Goal: Information Seeking & Learning: Understand process/instructions

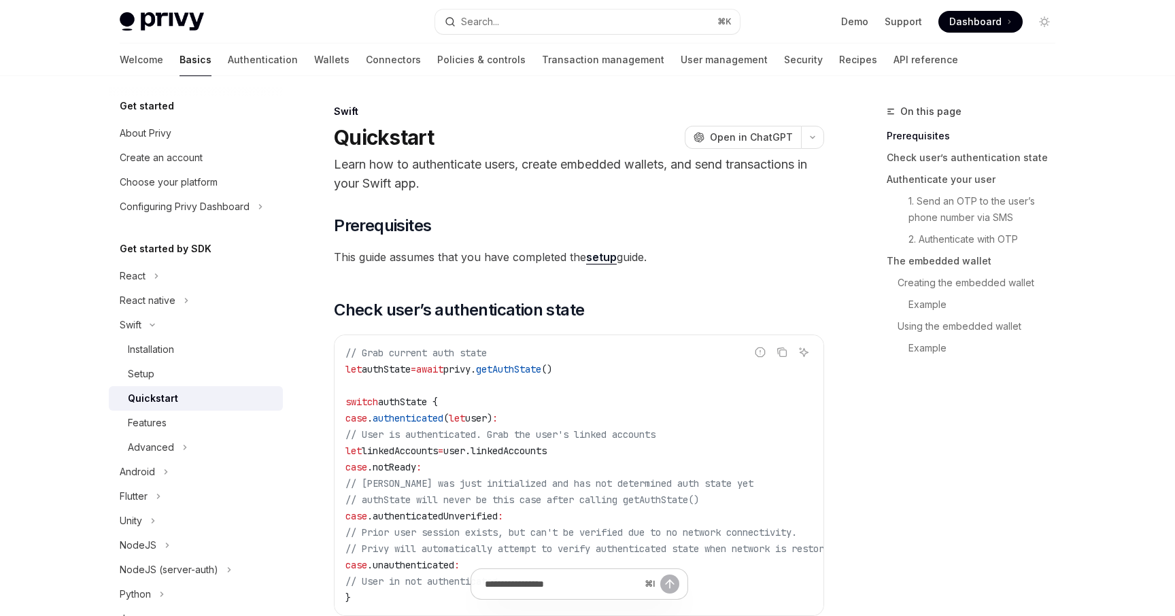
click at [591, 256] on link "setup" at bounding box center [601, 257] width 31 height 14
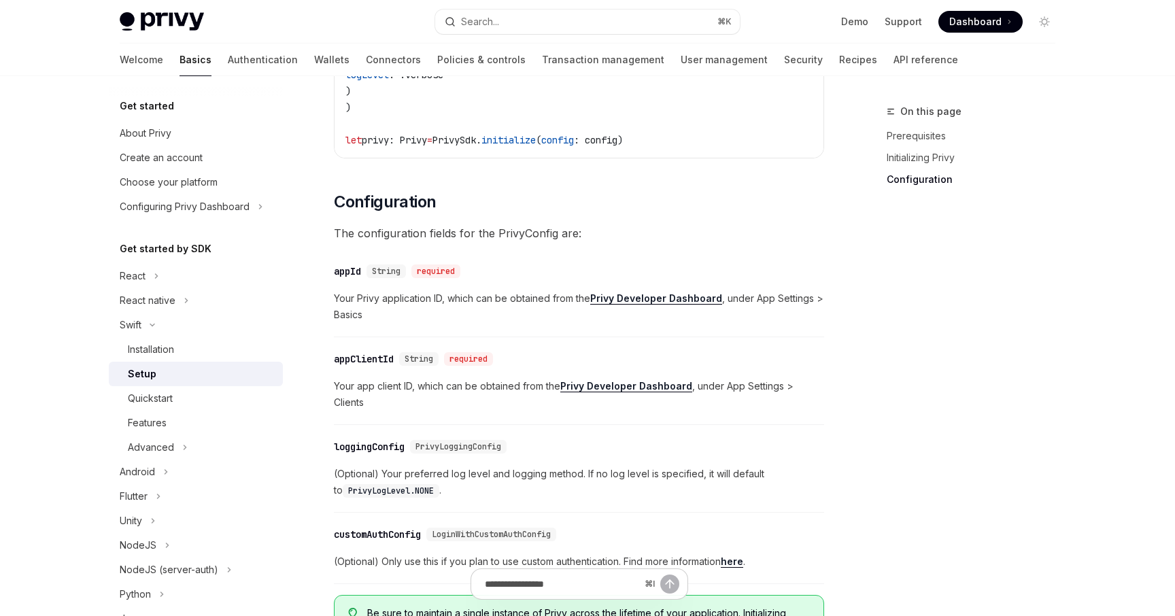
scroll to position [736, 0]
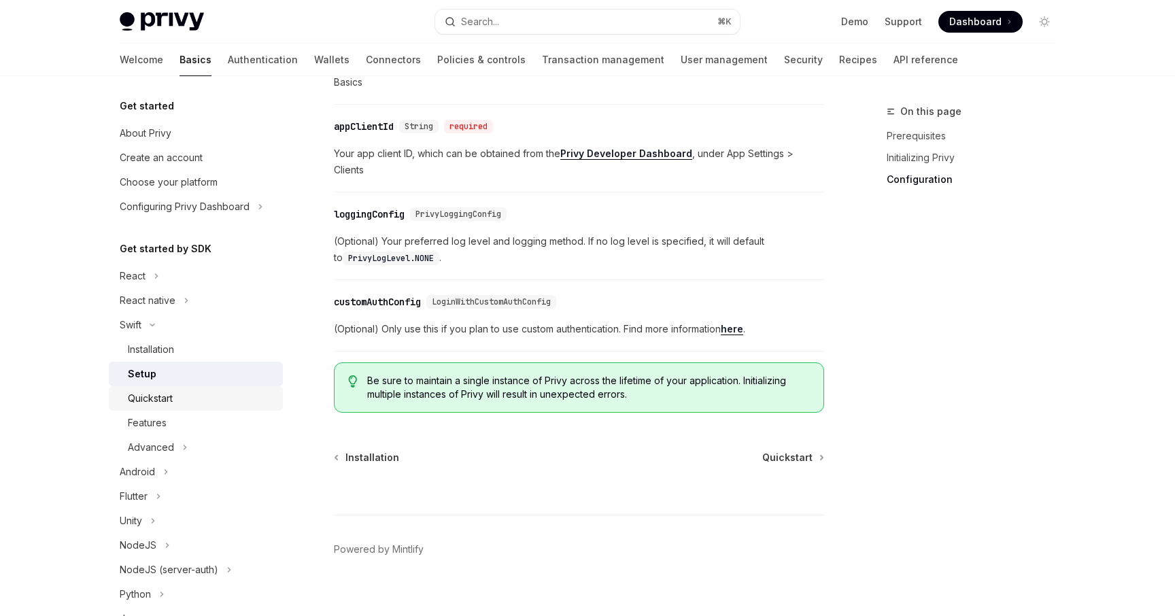
click at [171, 406] on div "Quickstart" at bounding box center [150, 398] width 45 height 16
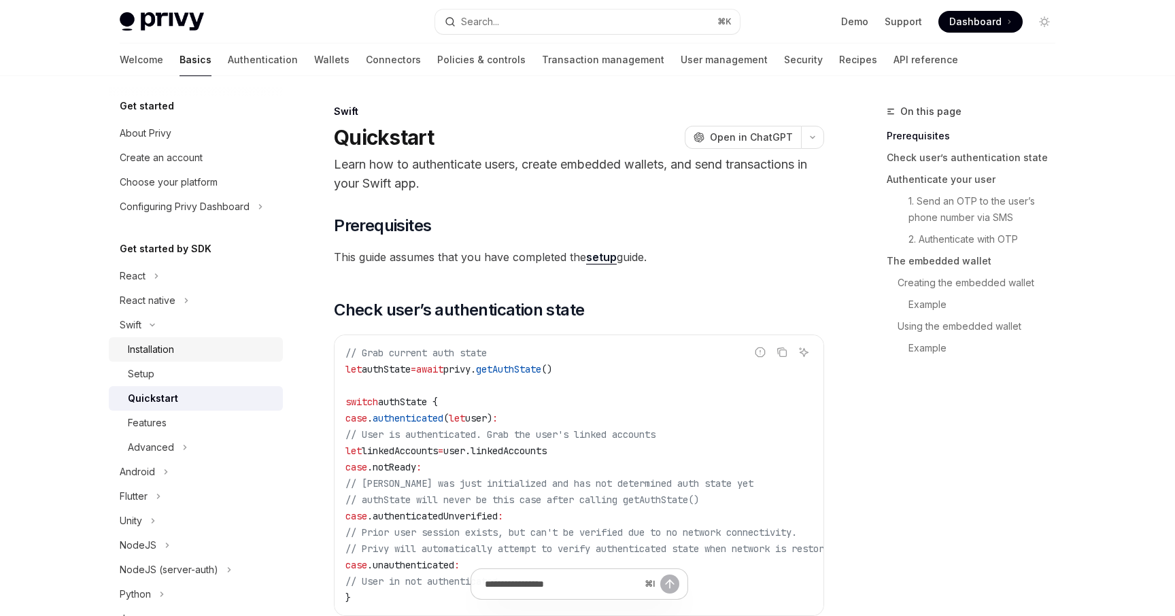
click at [171, 348] on div "Installation" at bounding box center [151, 349] width 46 height 16
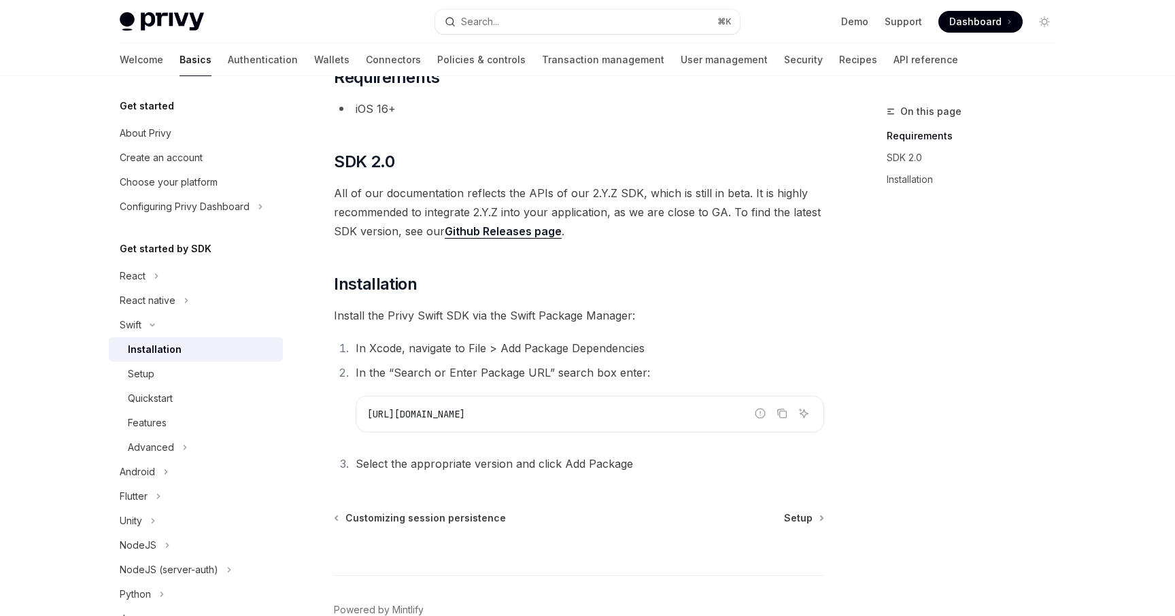
scroll to position [105, 0]
click at [780, 415] on icon "Copy the contents from the code block" at bounding box center [783, 414] width 7 height 7
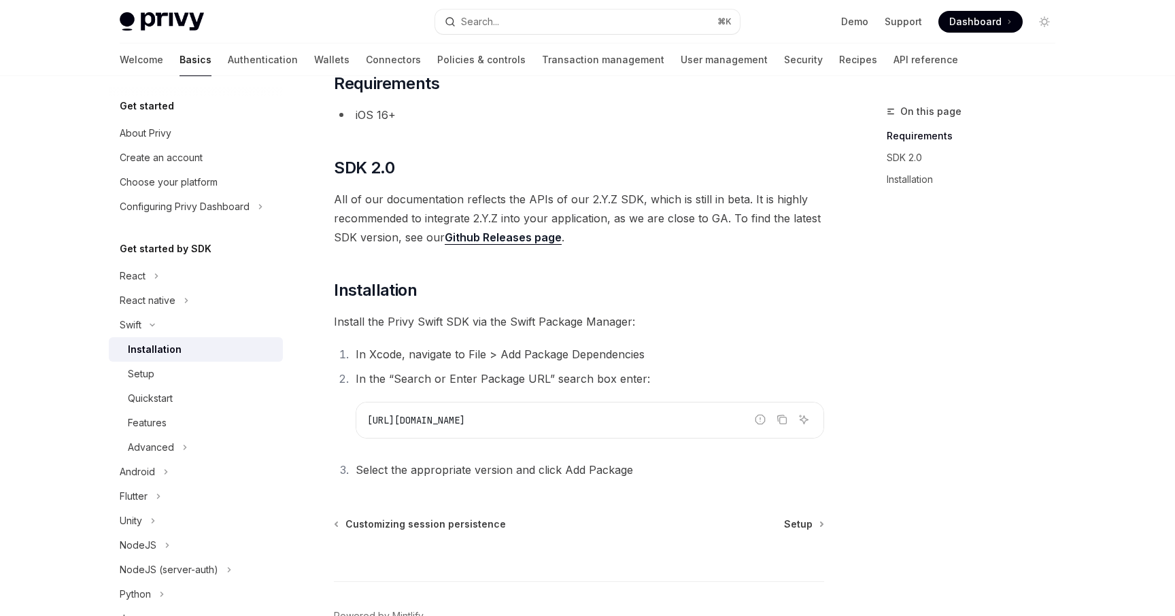
scroll to position [104, 0]
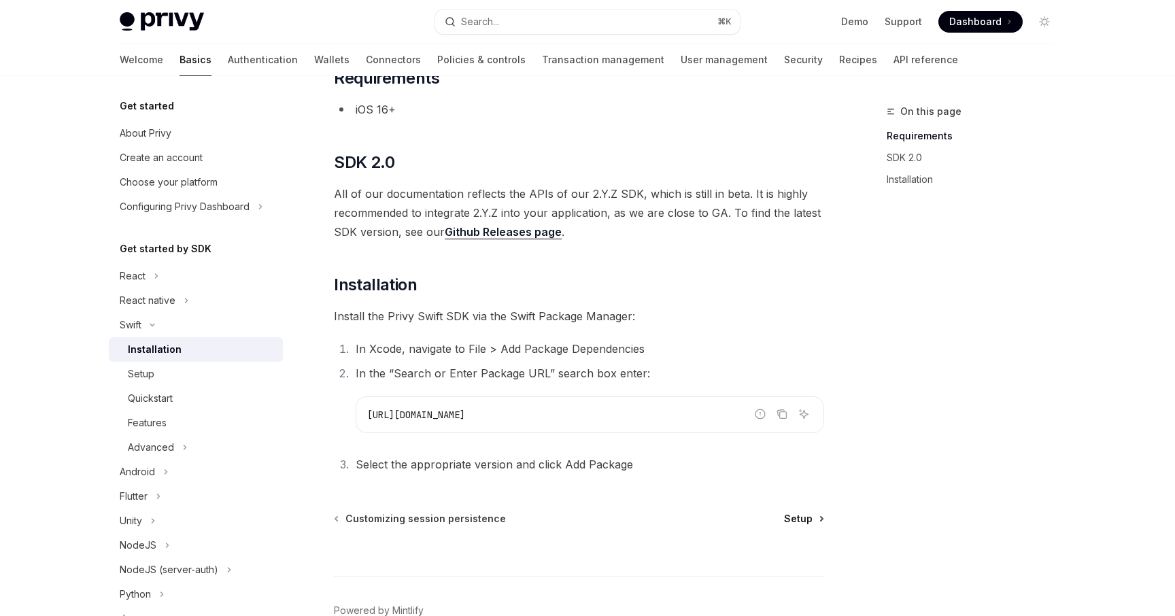
click at [804, 513] on span "Setup" at bounding box center [798, 519] width 29 height 14
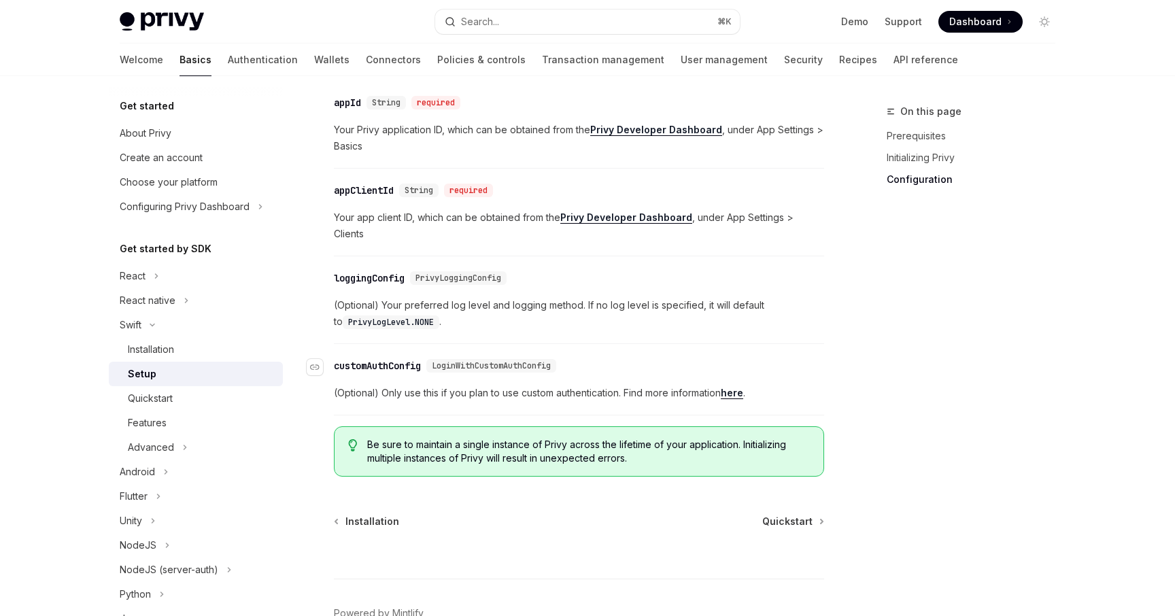
scroll to position [691, 0]
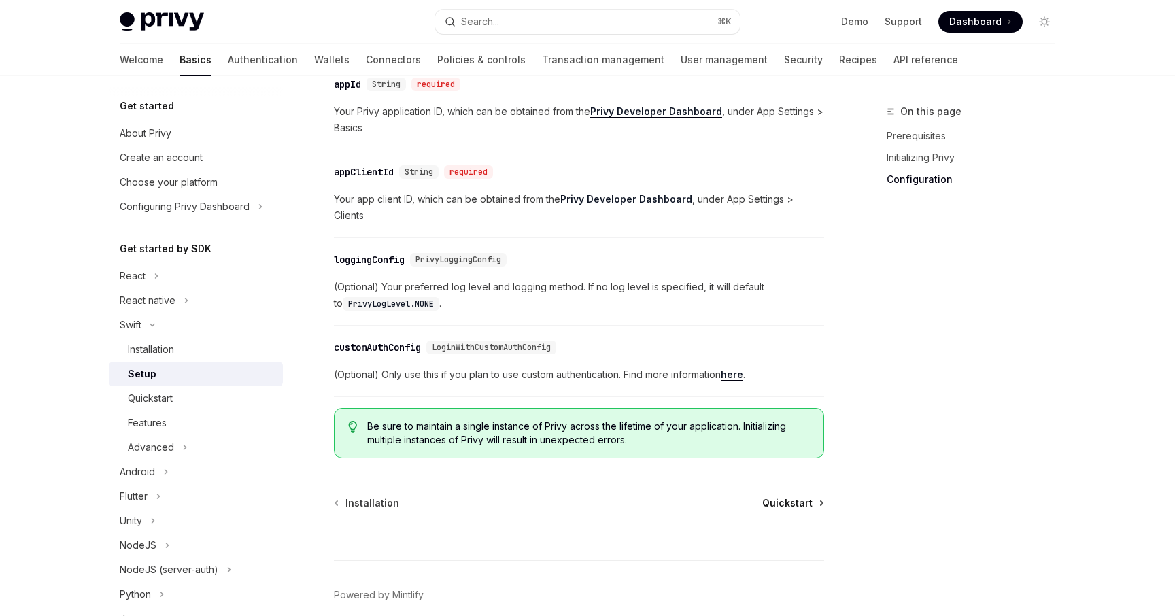
click at [800, 496] on span "Quickstart" at bounding box center [787, 503] width 50 height 14
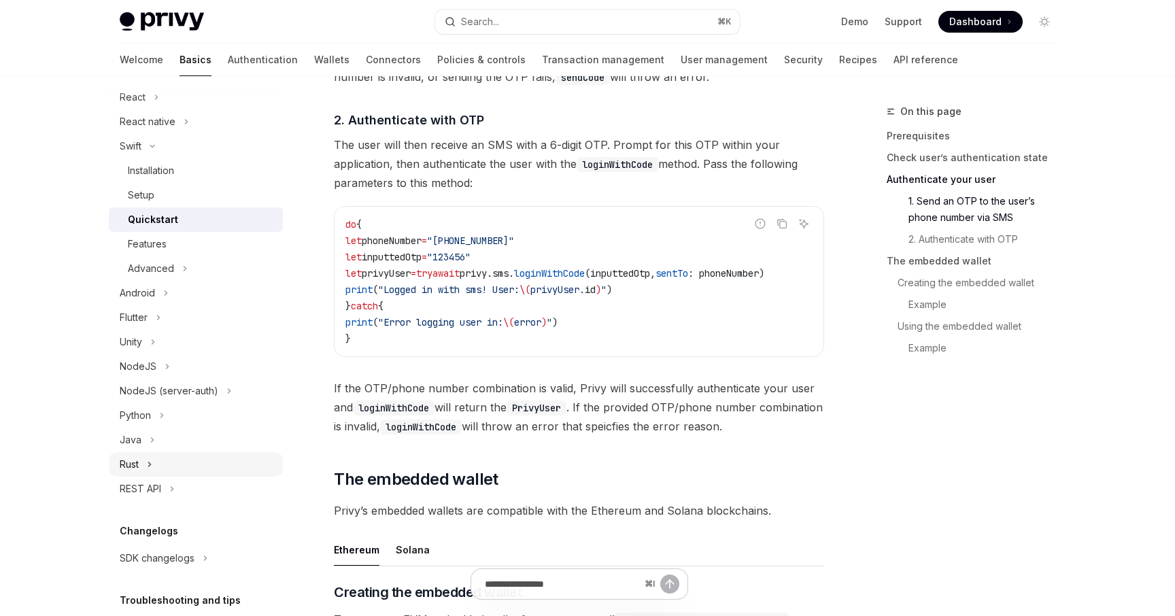
scroll to position [179, 0]
click at [158, 484] on div "REST API" at bounding box center [140, 488] width 41 height 16
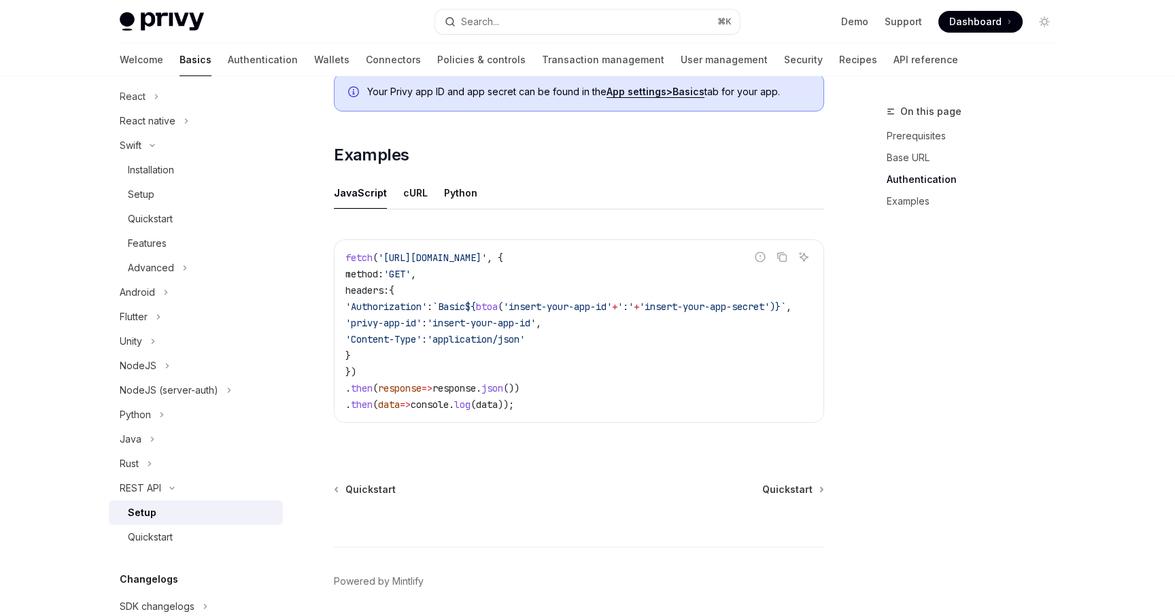
scroll to position [647, 0]
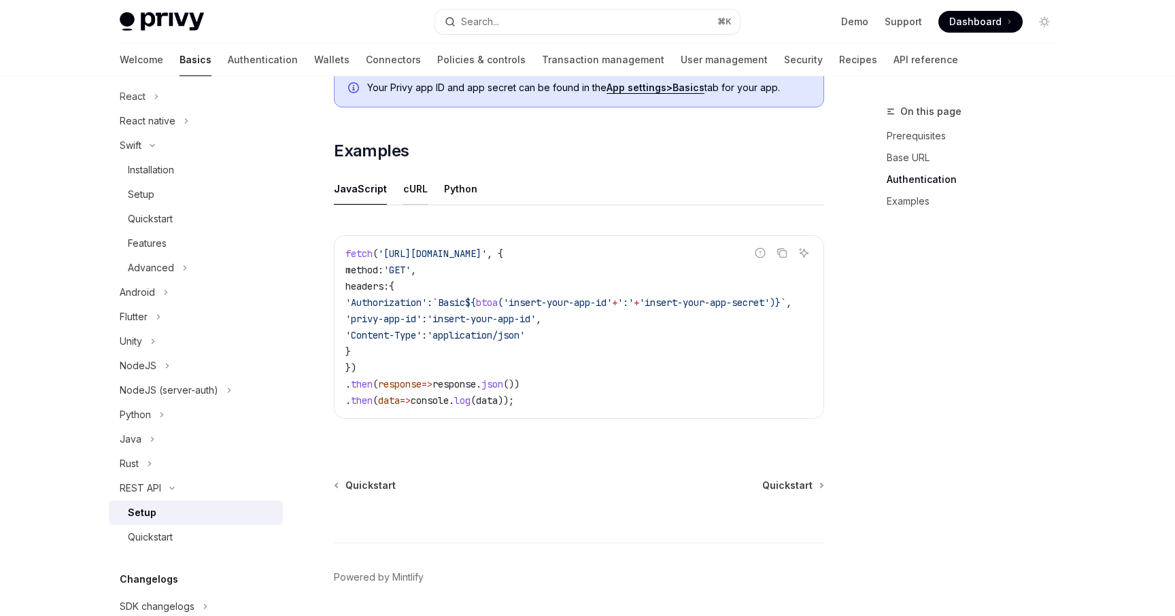
click at [415, 194] on div "cURL" at bounding box center [415, 189] width 24 height 32
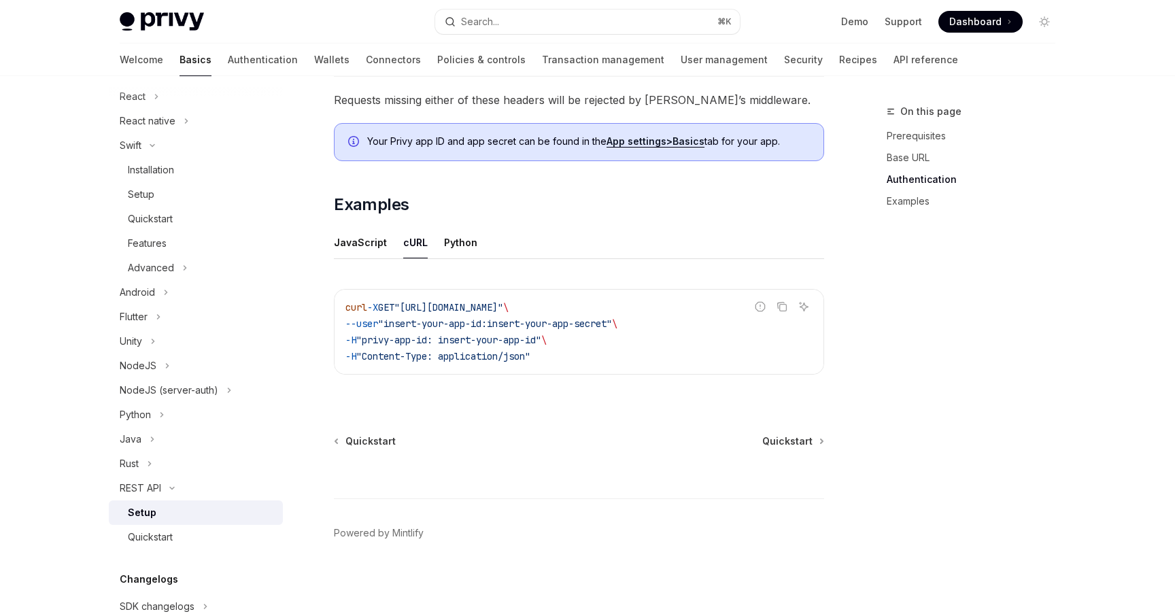
scroll to position [593, 0]
click at [179, 539] on div "Quickstart" at bounding box center [201, 537] width 147 height 16
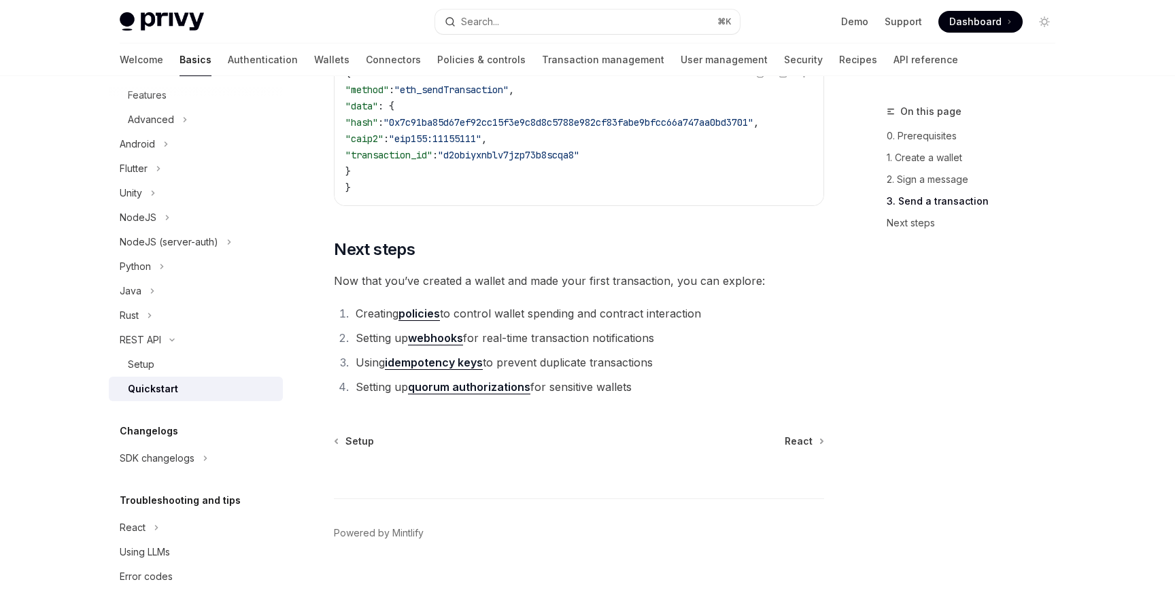
scroll to position [328, 0]
click at [175, 553] on div "Using LLMs" at bounding box center [197, 552] width 155 height 16
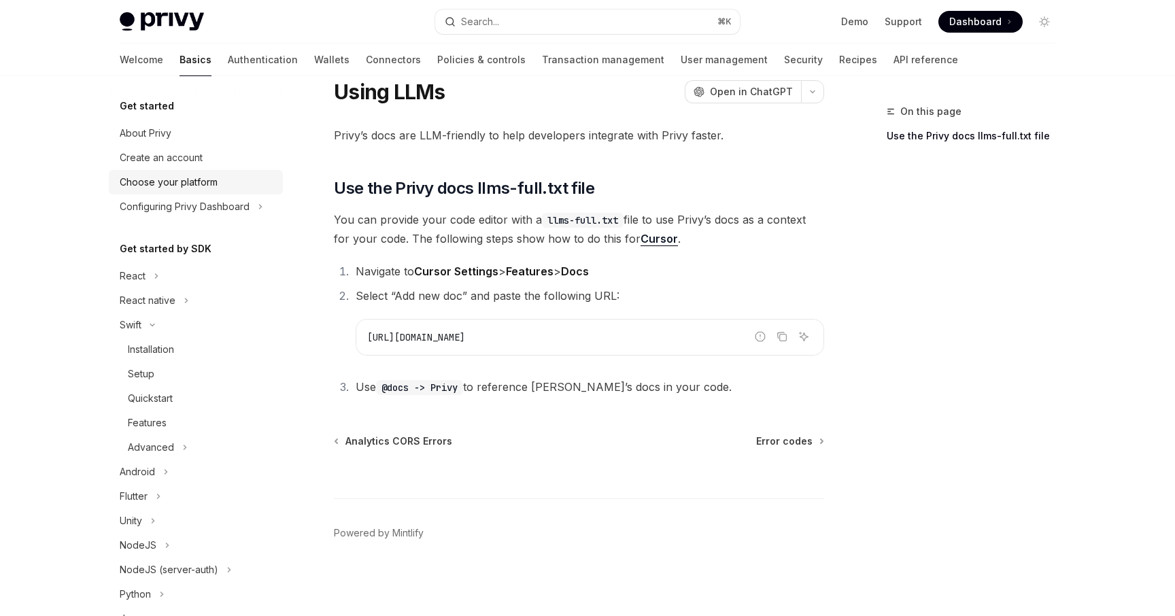
click at [194, 182] on div "Choose your platform" at bounding box center [169, 182] width 98 height 16
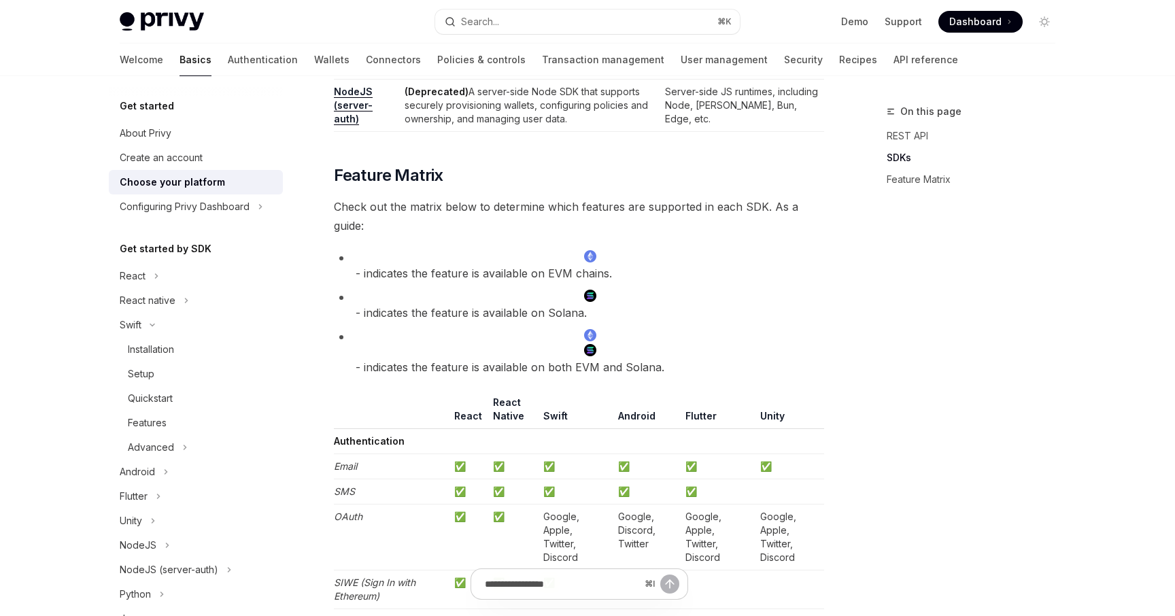
scroll to position [1219, 0]
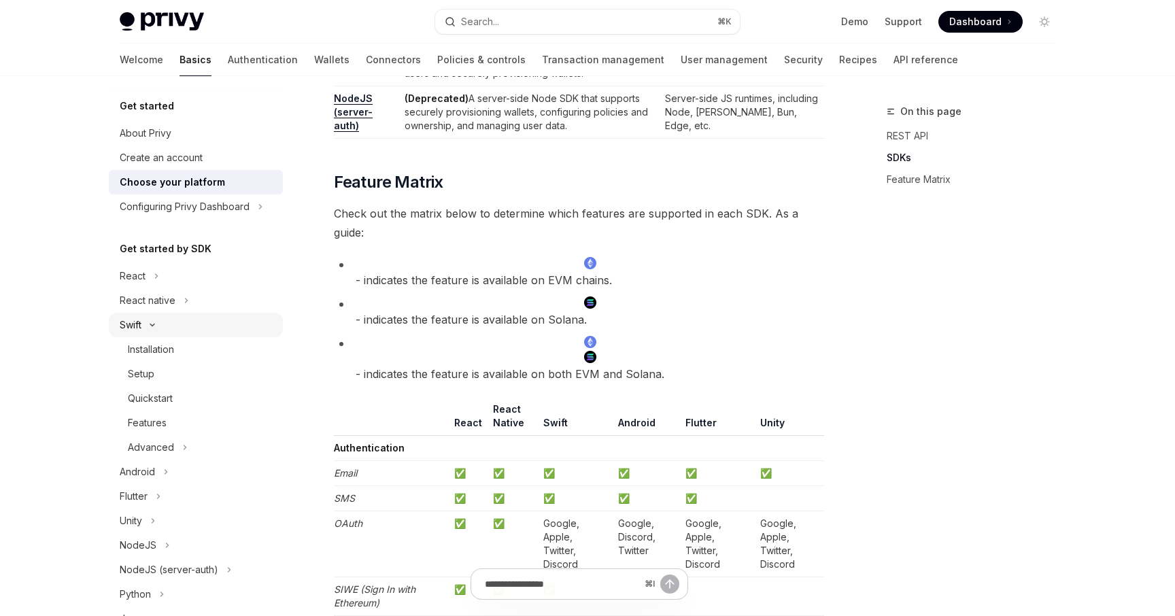
click at [131, 329] on div "Swift" at bounding box center [131, 325] width 22 height 16
click at [135, 323] on div "Swift" at bounding box center [131, 325] width 22 height 16
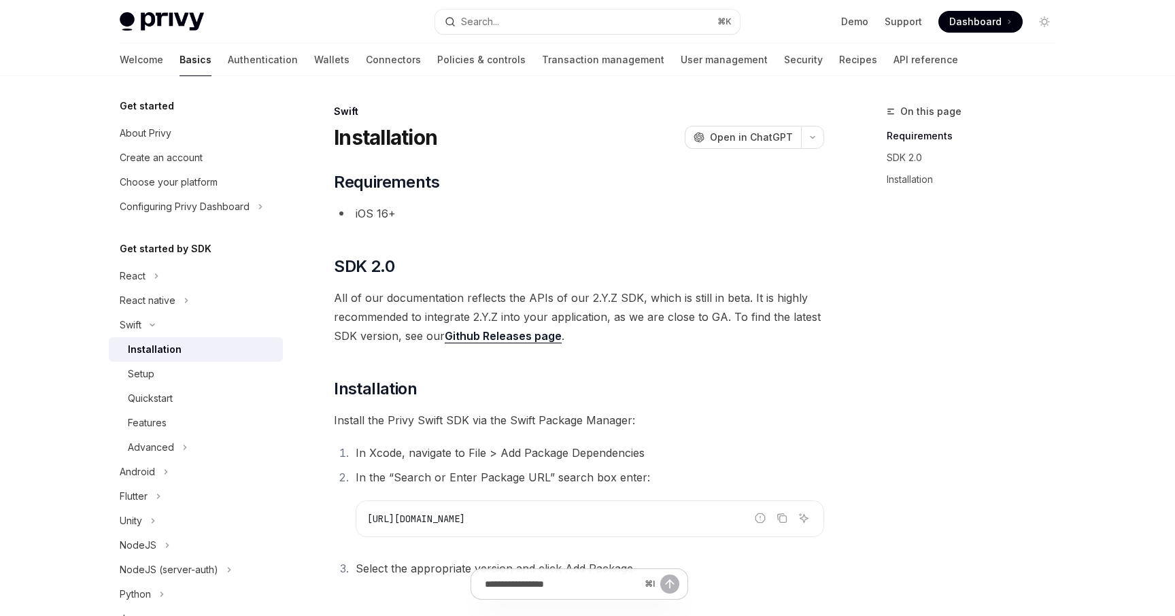
click at [149, 350] on div "Installation" at bounding box center [155, 349] width 54 height 16
click at [177, 392] on div "Quickstart" at bounding box center [201, 398] width 147 height 16
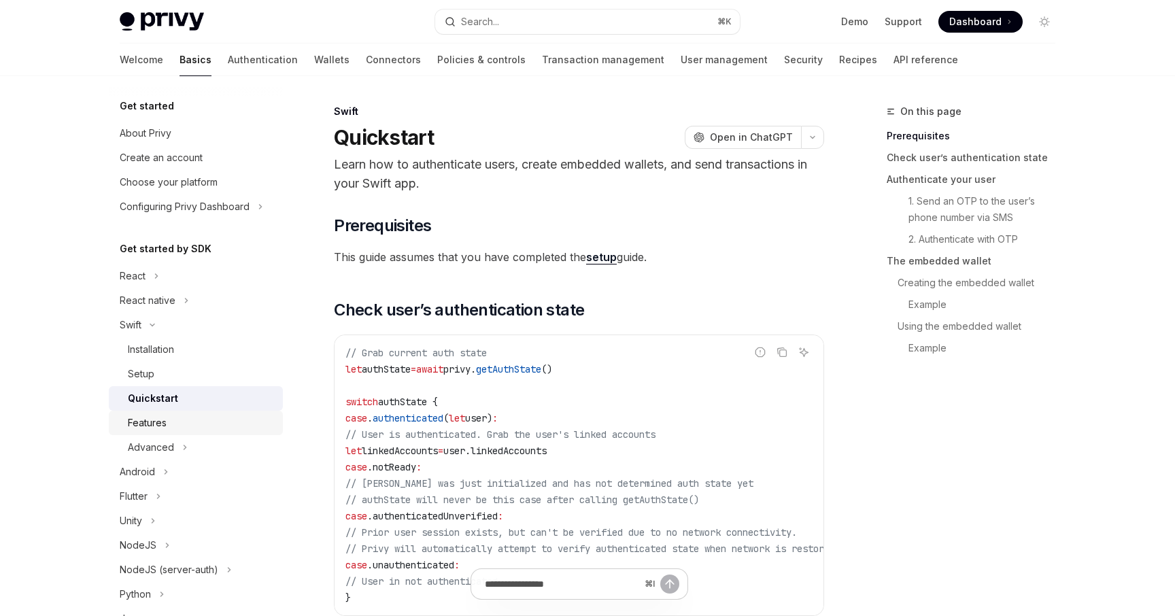
click at [160, 426] on div "Features" at bounding box center [147, 423] width 39 height 16
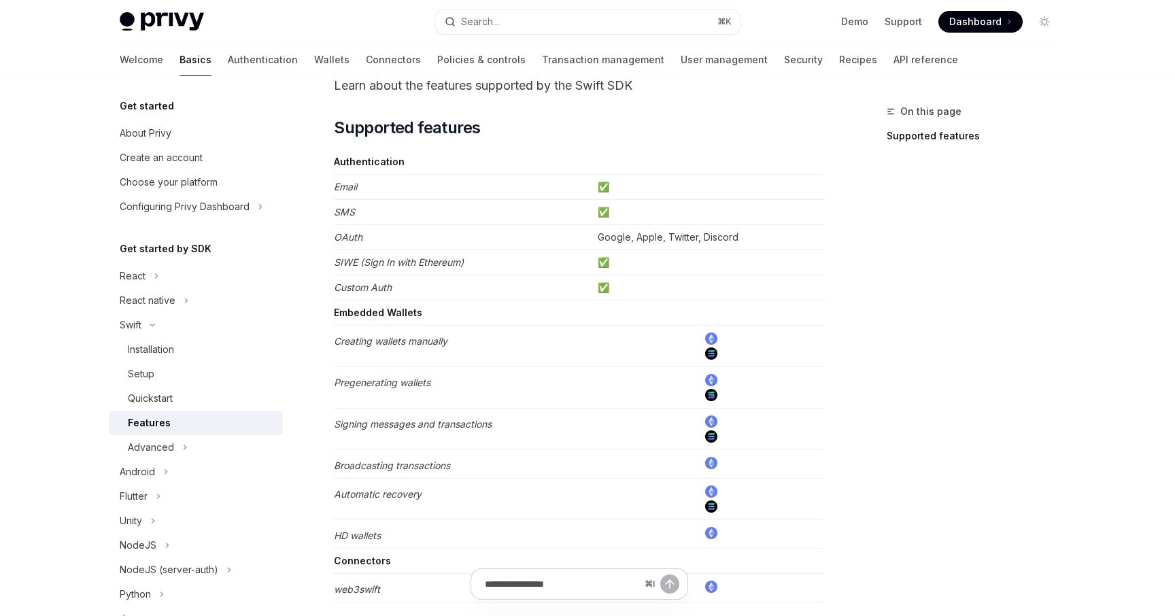
scroll to position [80, 0]
click at [159, 451] on div "Advanced" at bounding box center [151, 447] width 46 height 16
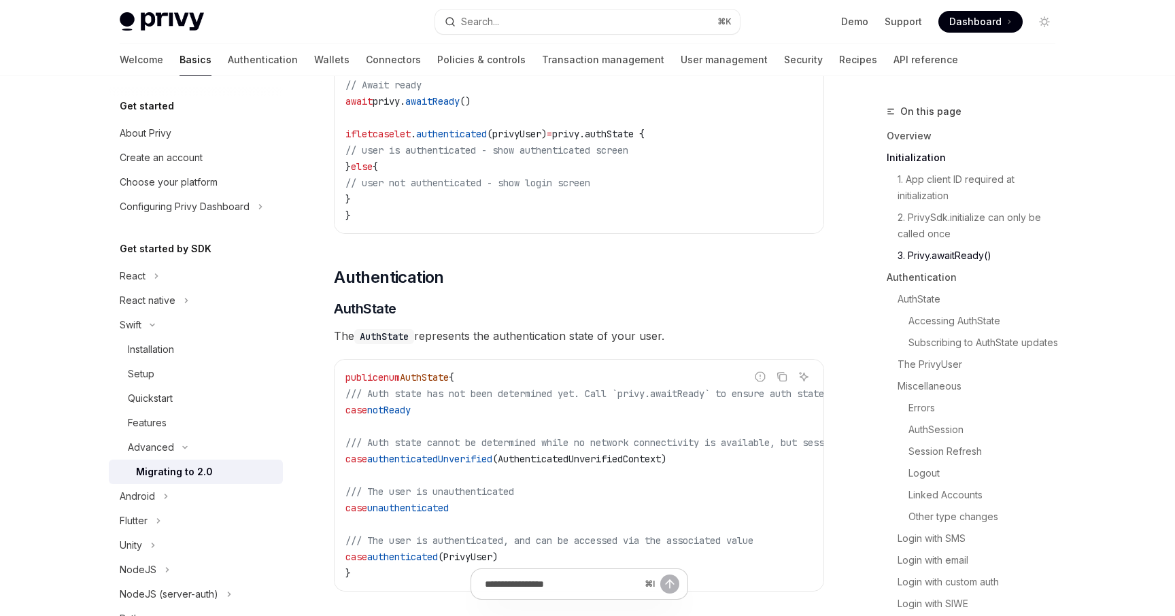
scroll to position [915, 0]
click at [157, 351] on div "Installation" at bounding box center [151, 349] width 46 height 16
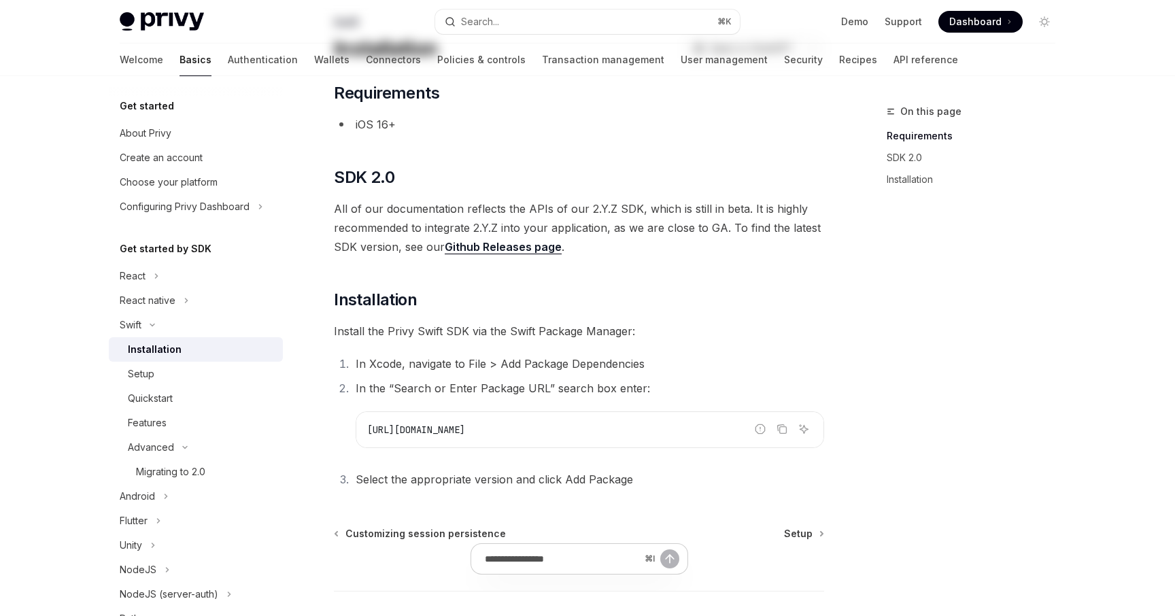
scroll to position [114, 0]
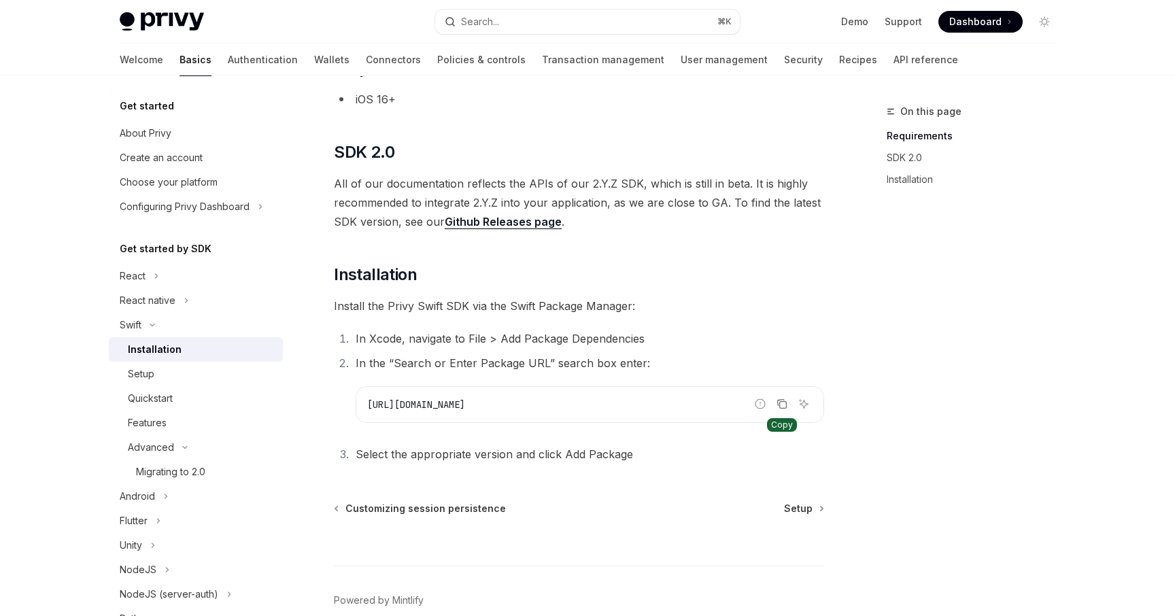
click at [784, 404] on icon "Copy the contents from the code block" at bounding box center [781, 403] width 11 height 11
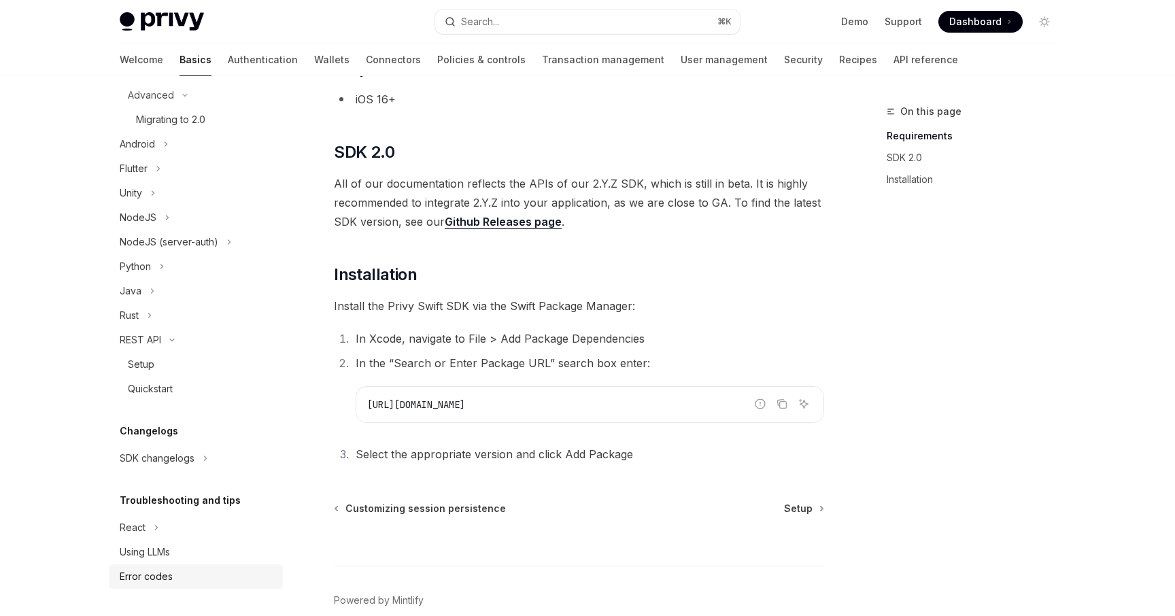
scroll to position [352, 0]
click at [144, 551] on div "Using LLMs" at bounding box center [145, 552] width 50 height 16
type textarea "*"
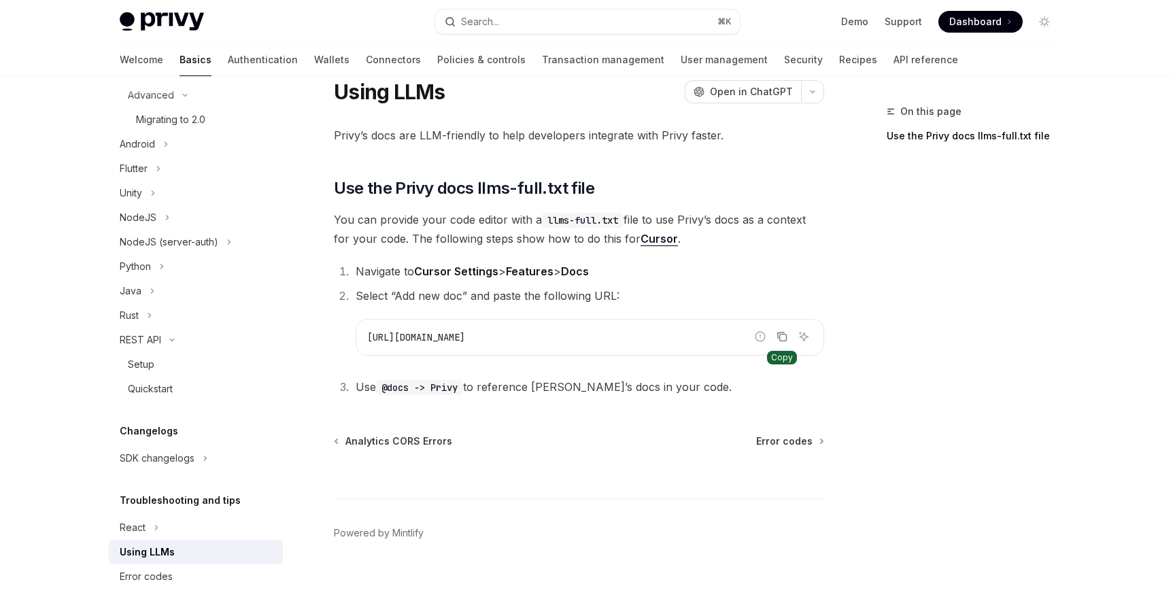
click at [778, 339] on icon "Copy the contents from the code block" at bounding box center [781, 335] width 7 height 6
